Goal: Information Seeking & Learning: Learn about a topic

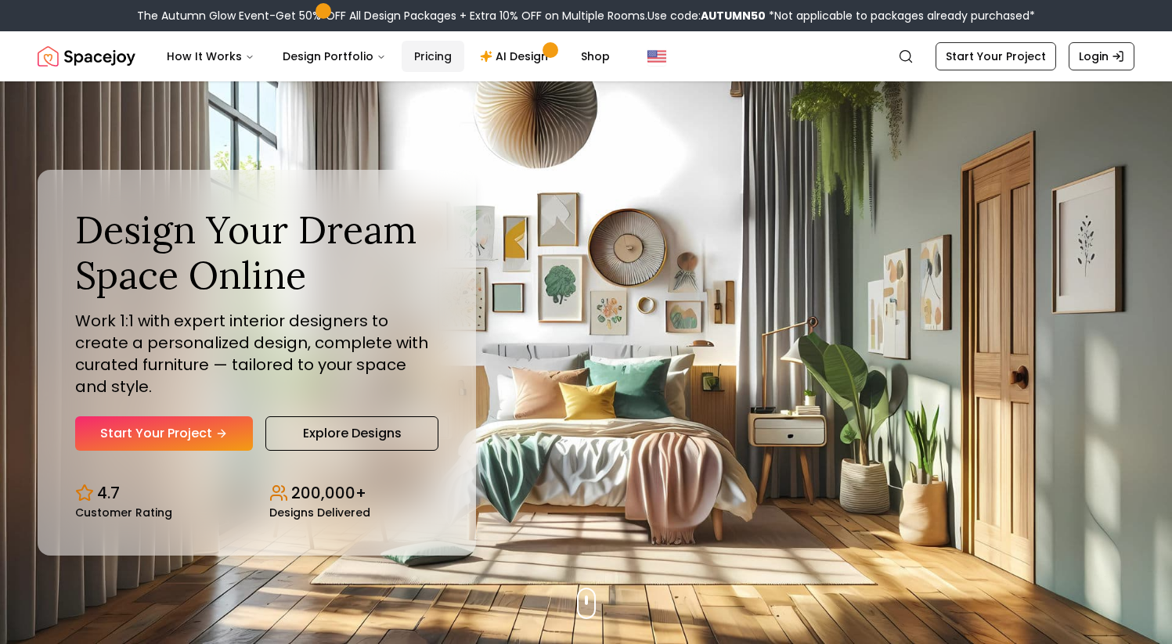
click at [433, 56] on link "Pricing" at bounding box center [433, 56] width 63 height 31
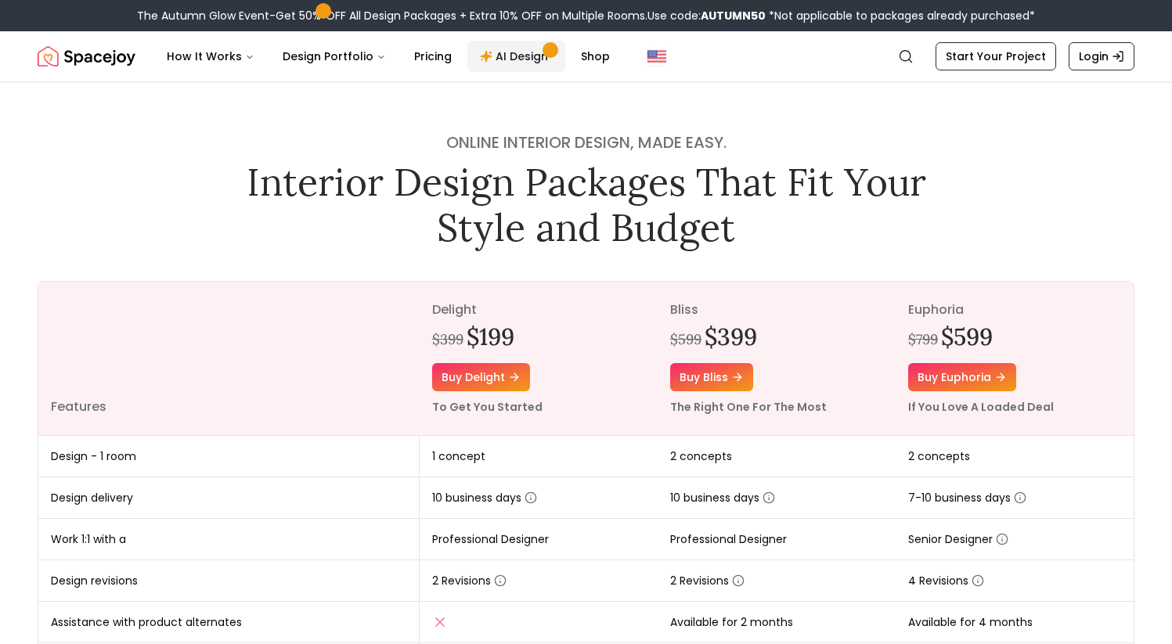
click at [509, 51] on link "AI Design" at bounding box center [516, 56] width 98 height 31
